Goal: Transaction & Acquisition: Book appointment/travel/reservation

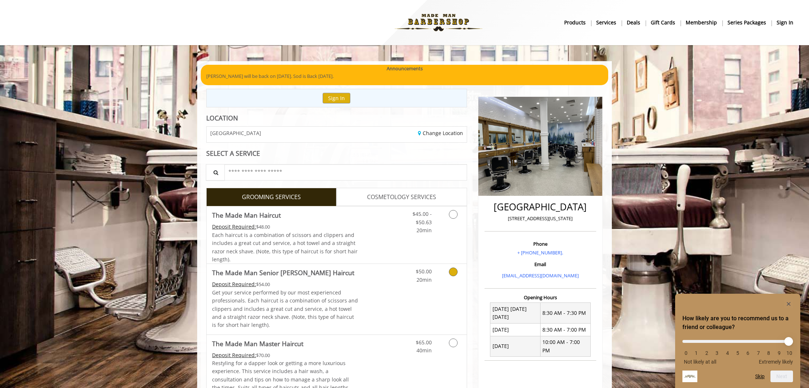
click at [278, 294] on p "Get your service performed by our most experienced professionals. Each haircut …" at bounding box center [285, 309] width 146 height 41
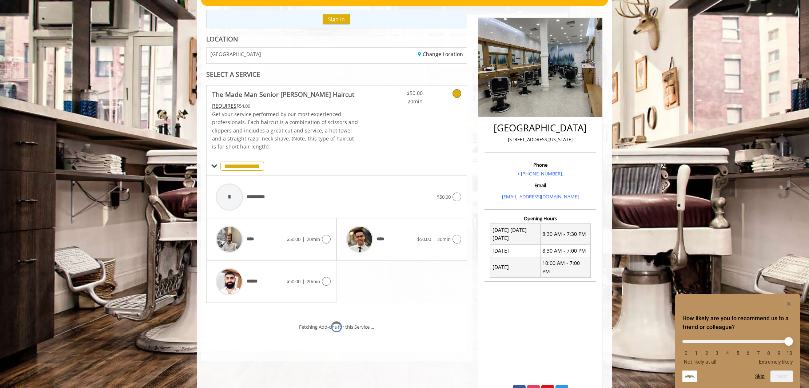
scroll to position [99, 0]
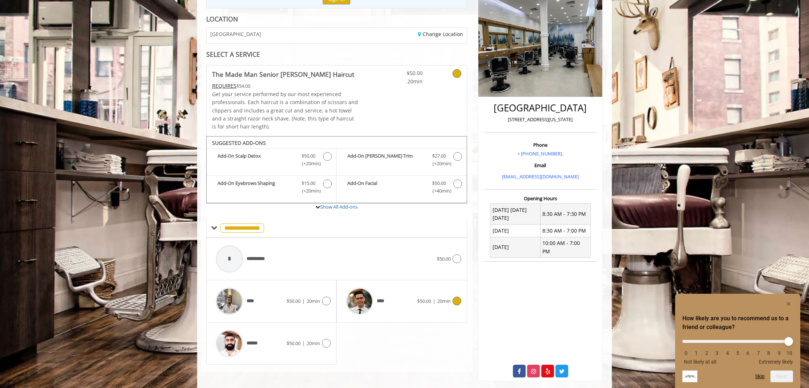
click at [389, 292] on div "****" at bounding box center [379, 301] width 75 height 35
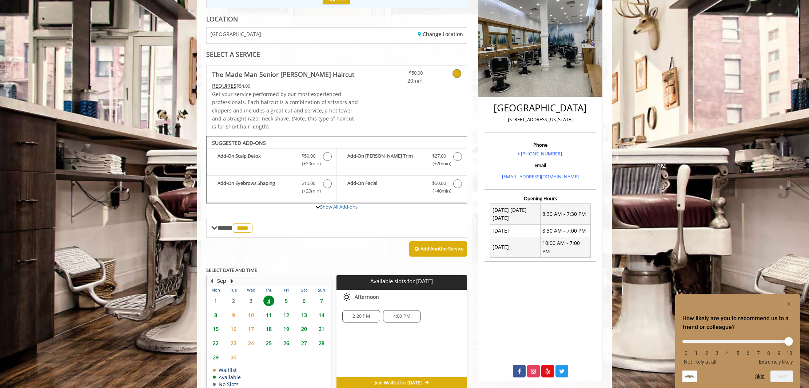
scroll to position [132, 0]
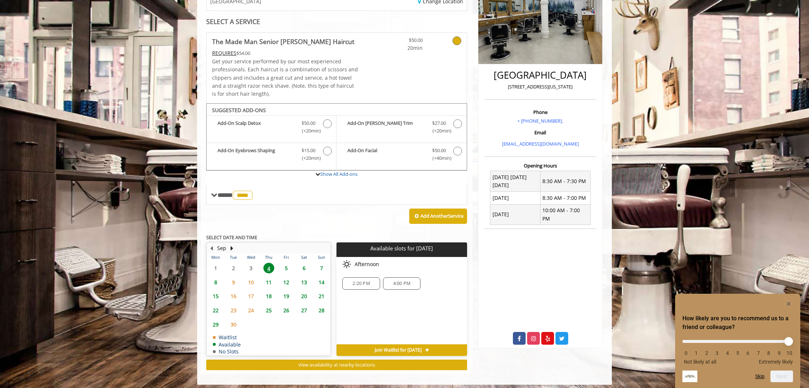
click at [233, 277] on span "9" at bounding box center [233, 282] width 11 height 11
click at [287, 266] on span "5" at bounding box center [286, 268] width 11 height 11
click at [288, 278] on span "12" at bounding box center [286, 282] width 11 height 11
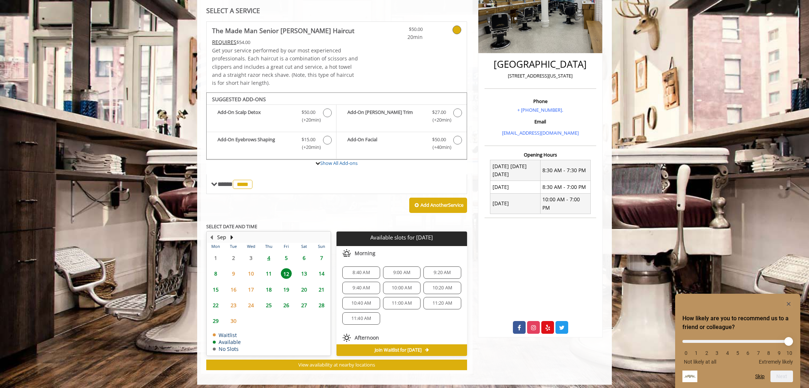
click at [287, 253] on span "5" at bounding box center [286, 258] width 11 height 11
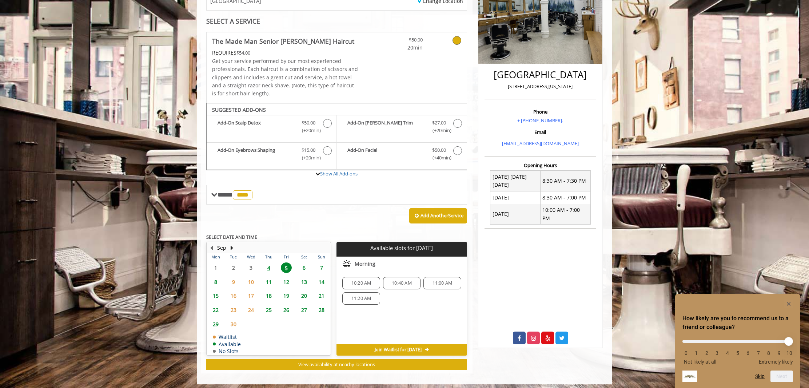
scroll to position [132, 0]
click at [287, 277] on span "12" at bounding box center [286, 282] width 11 height 11
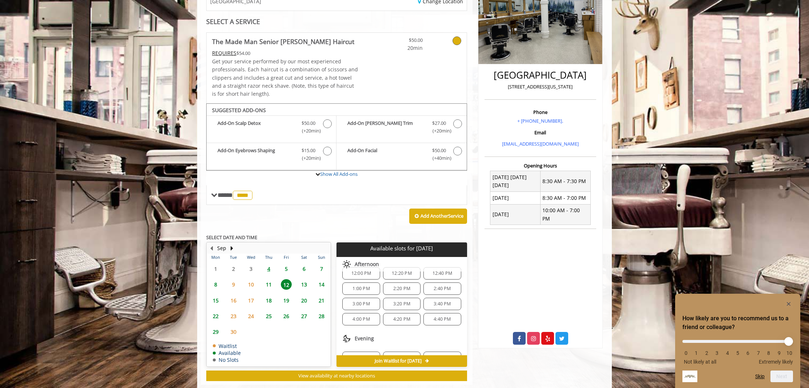
scroll to position [93, 0]
click at [400, 302] on span "3:20 PM" at bounding box center [401, 305] width 17 height 6
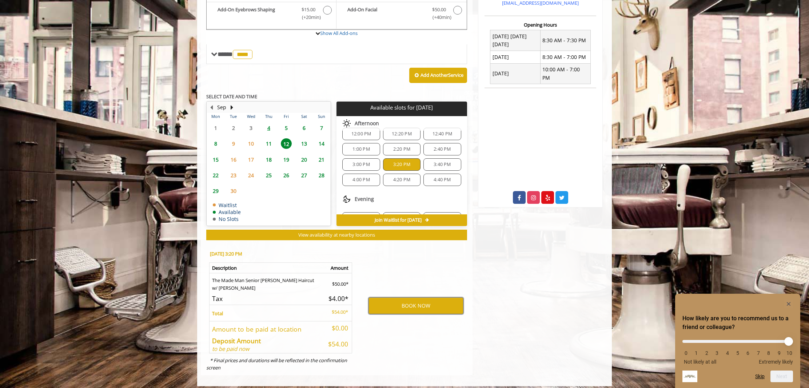
scroll to position [272, 0]
click at [269, 139] on span "11" at bounding box center [269, 144] width 11 height 11
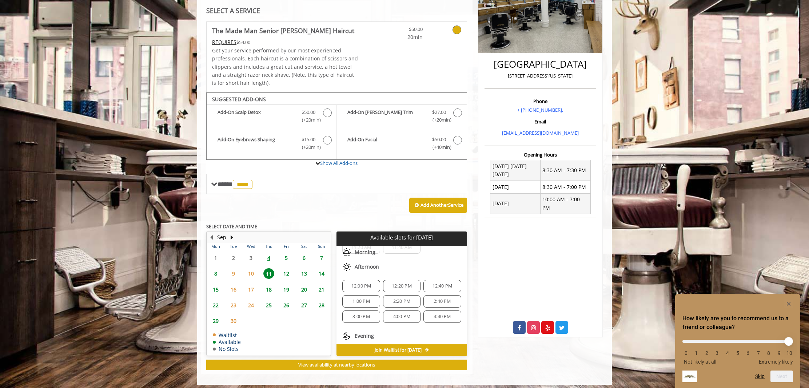
scroll to position [54, 0]
click at [357, 316] on span "3:00 PM" at bounding box center [361, 319] width 17 height 6
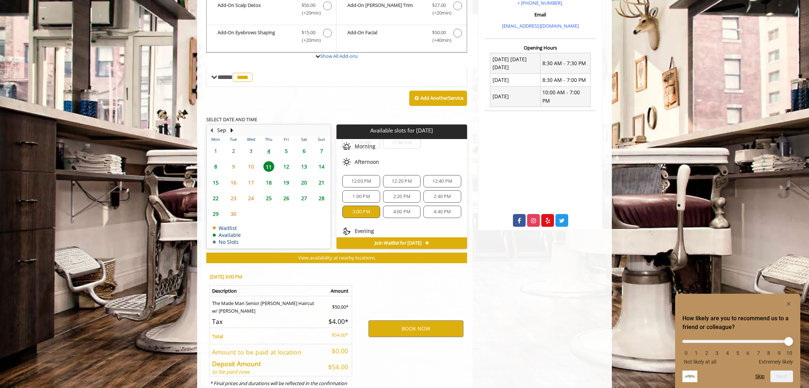
scroll to position [272, 0]
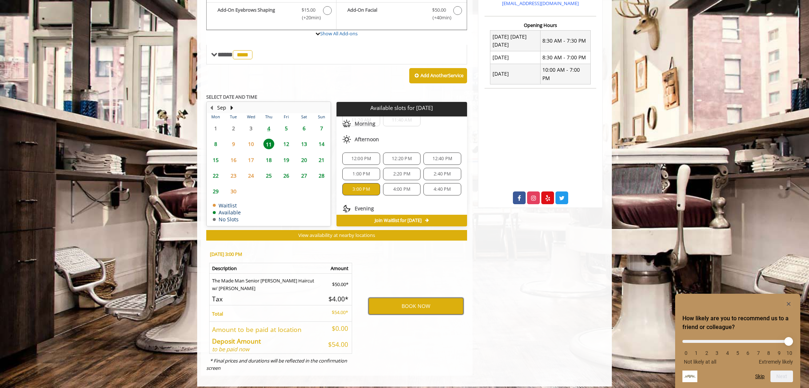
click at [423, 298] on button "BOOK NOW" at bounding box center [416, 306] width 95 height 17
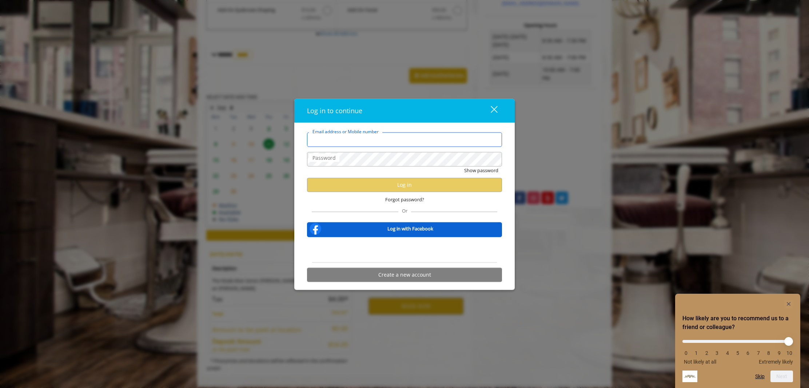
type input "**********"
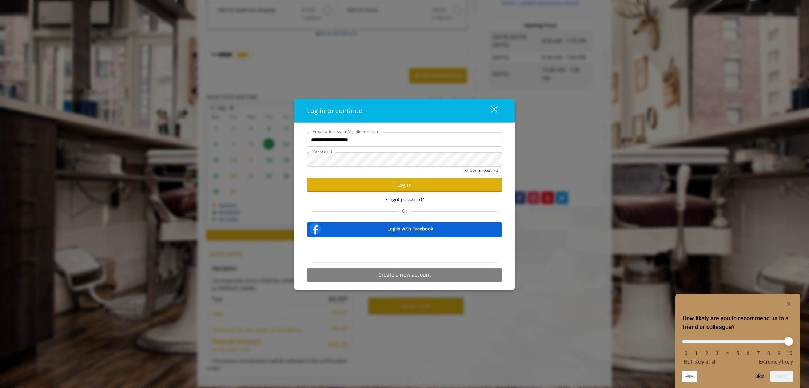
click at [410, 186] on button "Log in" at bounding box center [404, 185] width 195 height 14
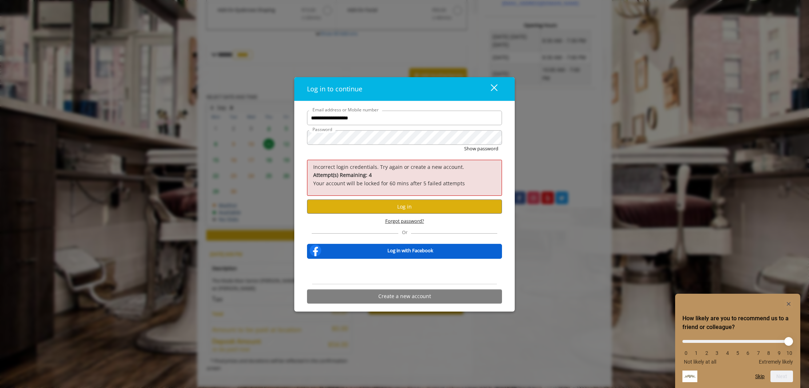
click at [403, 221] on span "Forgot password?" at bounding box center [404, 221] width 39 height 8
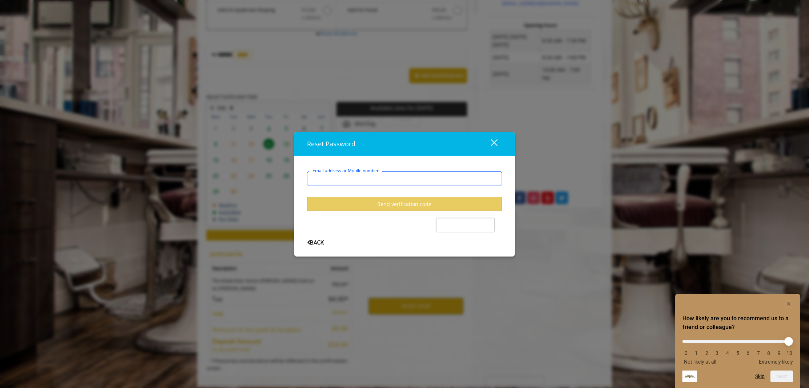
type input "**********"
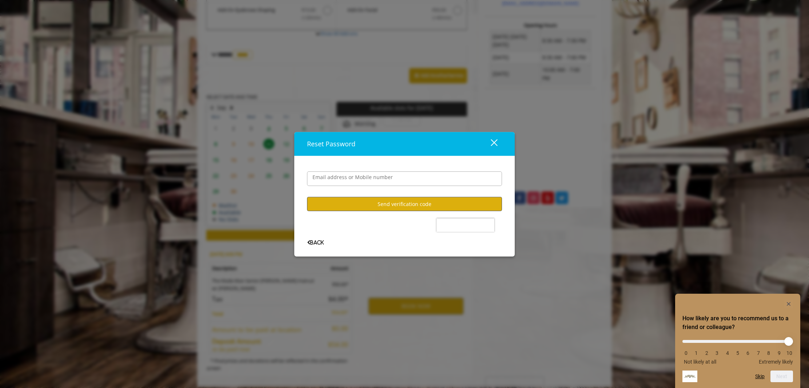
click at [370, 200] on button "Send verification code" at bounding box center [404, 204] width 195 height 14
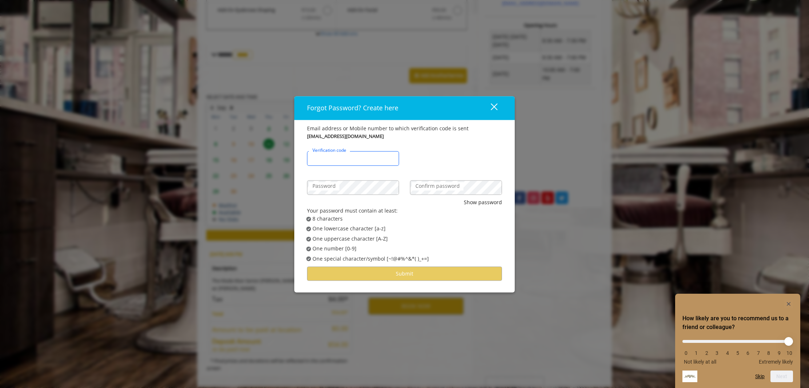
click at [365, 157] on input "Verification code" at bounding box center [353, 158] width 92 height 15
type input "******"
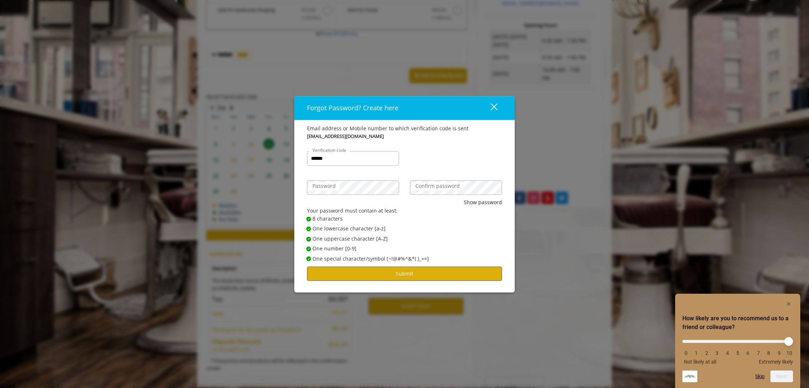
click at [429, 270] on button "Submit" at bounding box center [404, 273] width 195 height 14
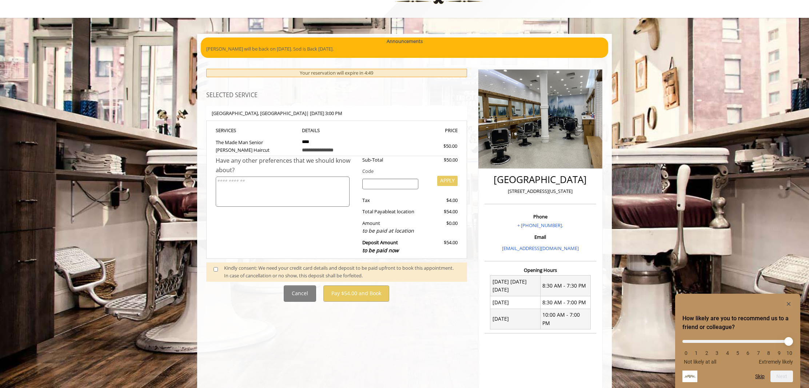
scroll to position [21, 0]
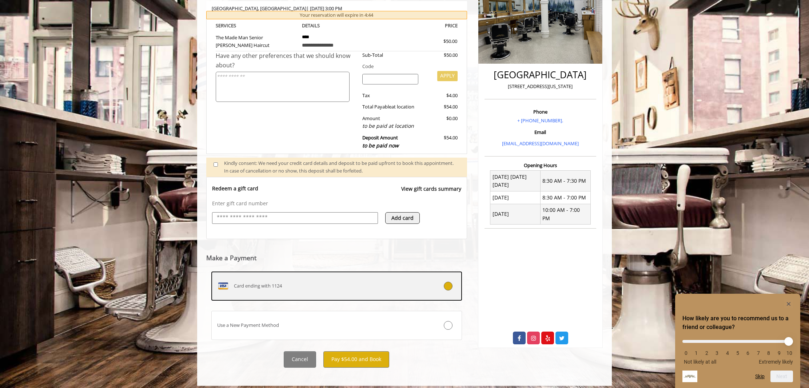
click at [265, 282] on span "Card ending with 1124" at bounding box center [258, 286] width 48 height 8
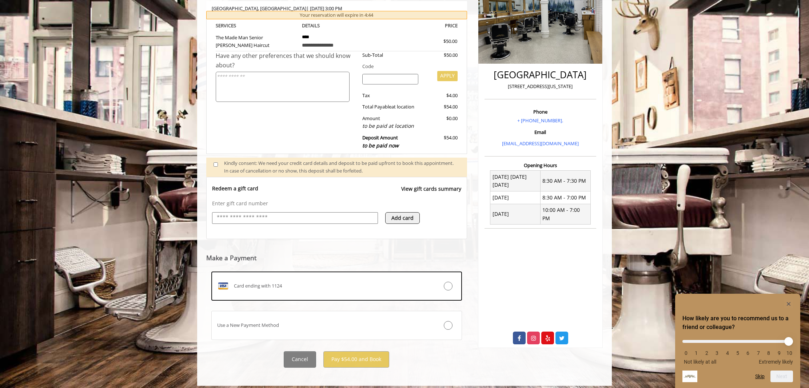
scroll to position [53, 0]
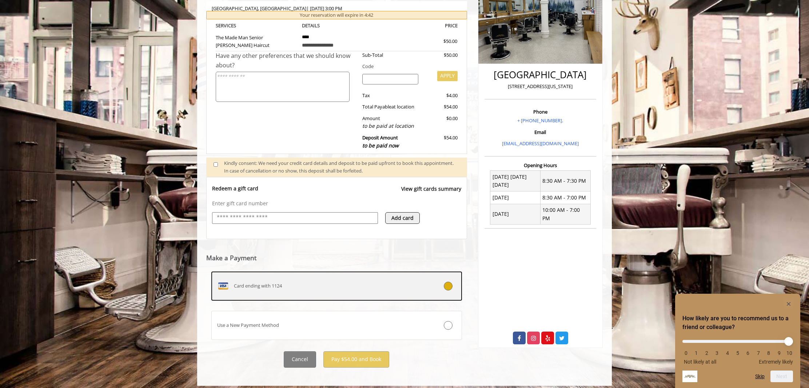
click at [449, 282] on icon at bounding box center [448, 286] width 9 height 9
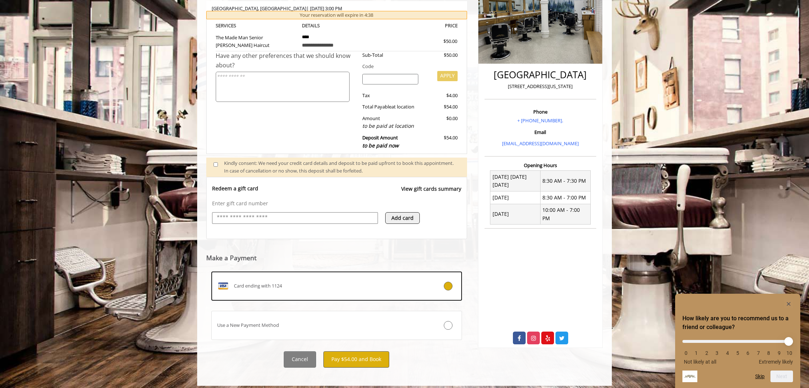
click at [348, 355] on button "Pay $54.00 and Book" at bounding box center [357, 359] width 66 height 16
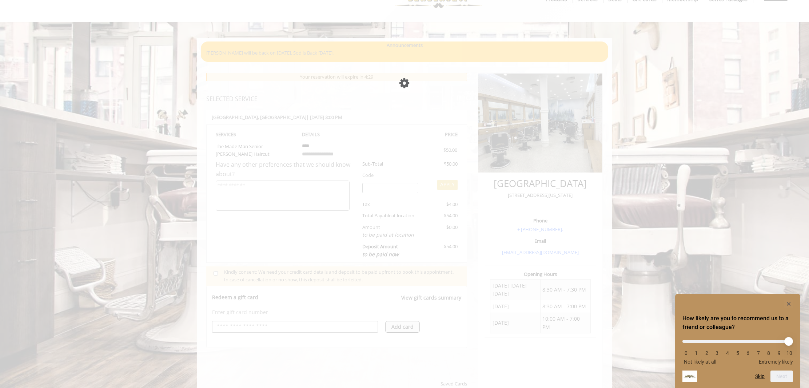
scroll to position [25, 0]
